Goal: Ask a question

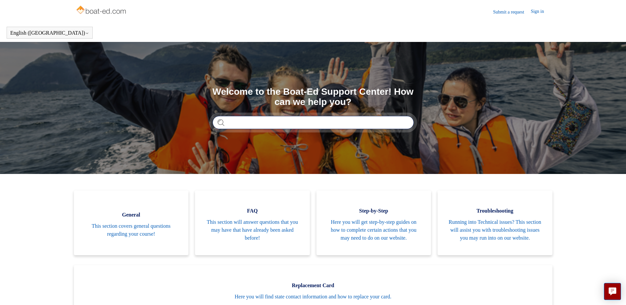
click at [246, 123] on input "Search" at bounding box center [313, 122] width 201 height 13
type input "**********"
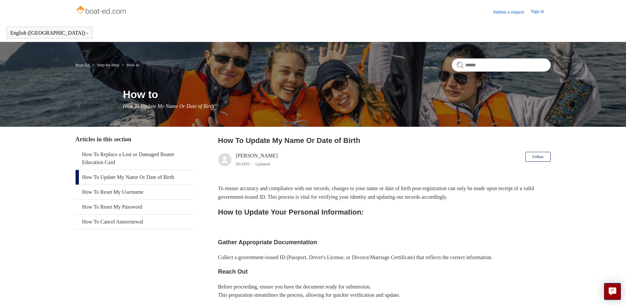
click at [505, 10] on link "Submit a request" at bounding box center [512, 12] width 38 height 7
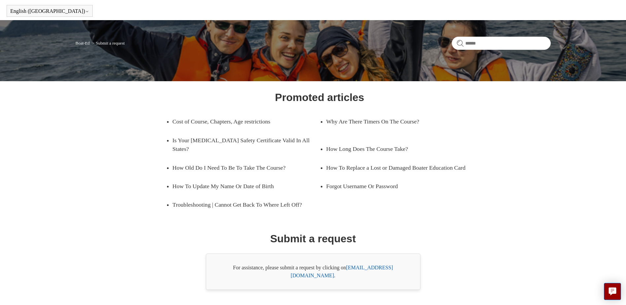
scroll to position [33, 0]
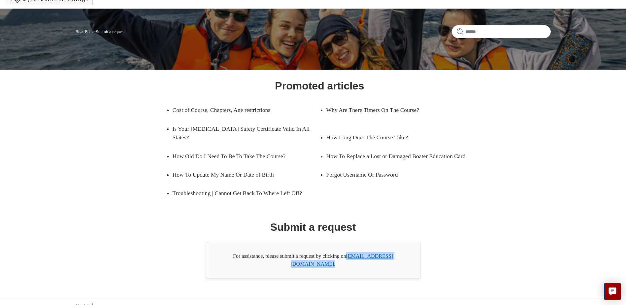
drag, startPoint x: 403, startPoint y: 256, endPoint x: 349, endPoint y: 256, distance: 53.8
click at [349, 256] on div "For assistance, please submit a request by clicking on support@boat-ed.com ." at bounding box center [313, 260] width 215 height 36
drag, startPoint x: 349, startPoint y: 256, endPoint x: 363, endPoint y: 255, distance: 13.6
copy div "support@boat-ed.com ."
click at [483, 208] on div "Promoted articles Cost of Course, Chapters, Age restrictions Why Are There Time…" at bounding box center [313, 178] width 428 height 200
